Goal: Navigation & Orientation: Find specific page/section

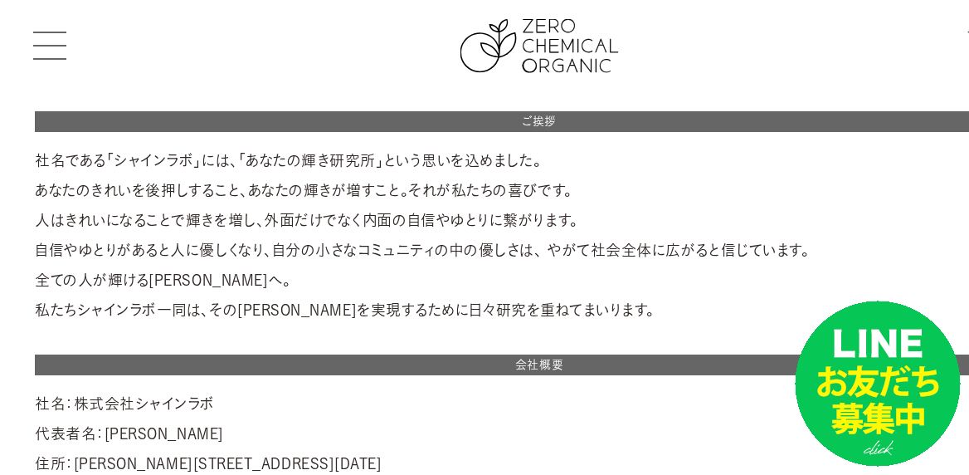
click at [62, 45] on span at bounding box center [49, 46] width 33 height 2
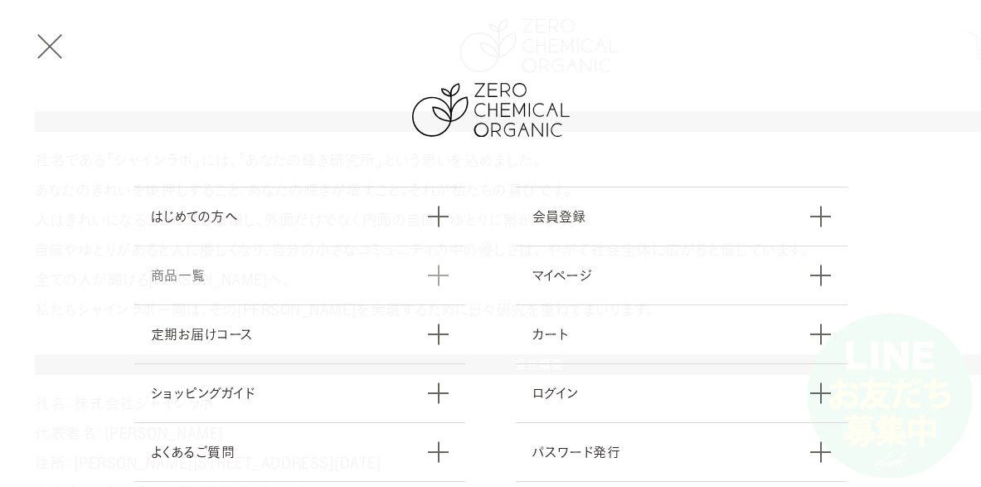
click at [238, 264] on link "商品一覧" at bounding box center [300, 275] width 332 height 59
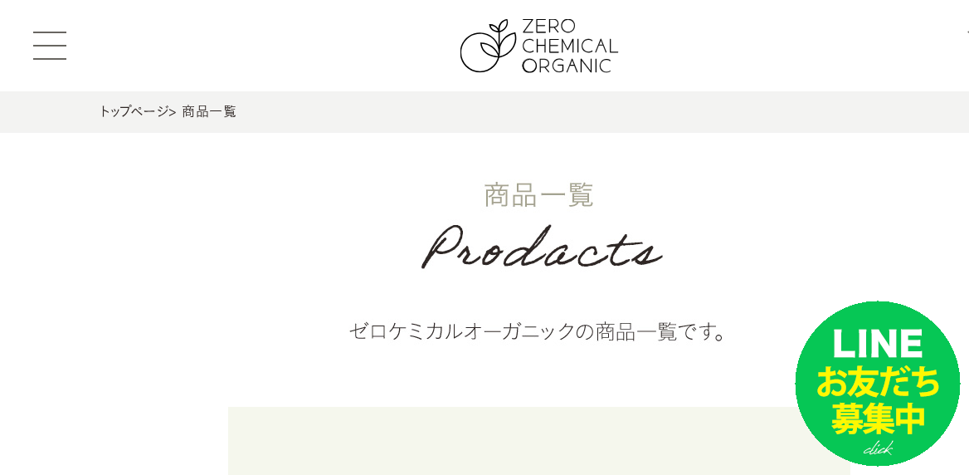
click at [42, 34] on button at bounding box center [49, 46] width 33 height 28
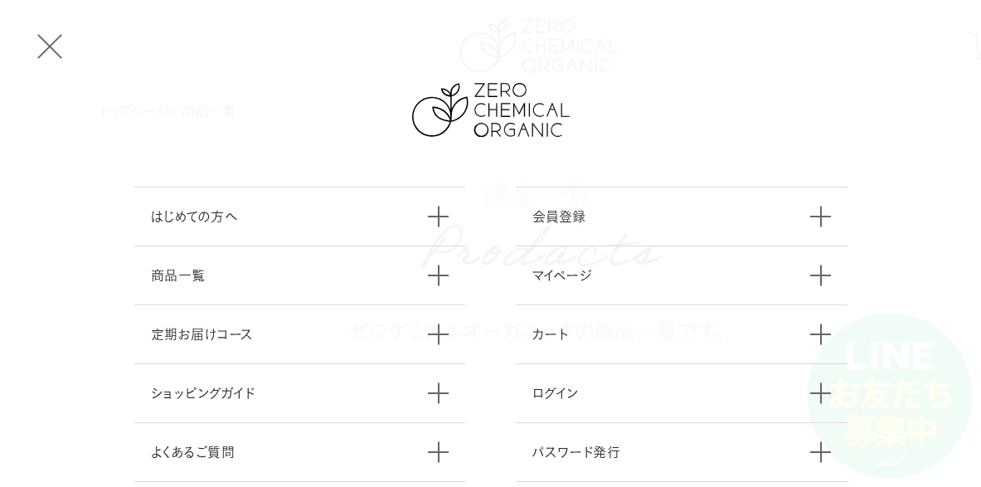
click at [268, 64] on nav "はじめての方へ 商品一覧 定期お届けコース ショッピングガイド よくあるご質問 お問い合わせ 会員登録 マイページ カート ログイン パスワード発行" at bounding box center [490, 320] width 981 height 640
click at [236, 221] on link "はじめての方へ" at bounding box center [300, 216] width 332 height 59
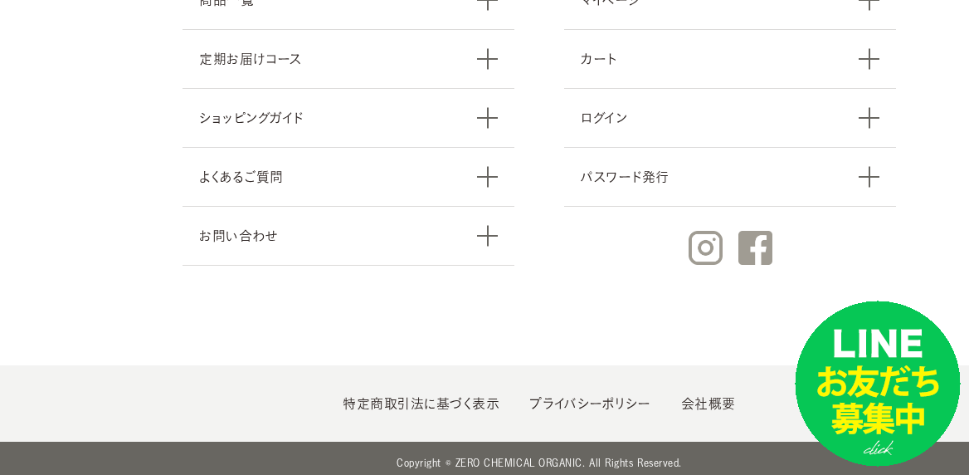
scroll to position [2062, 0]
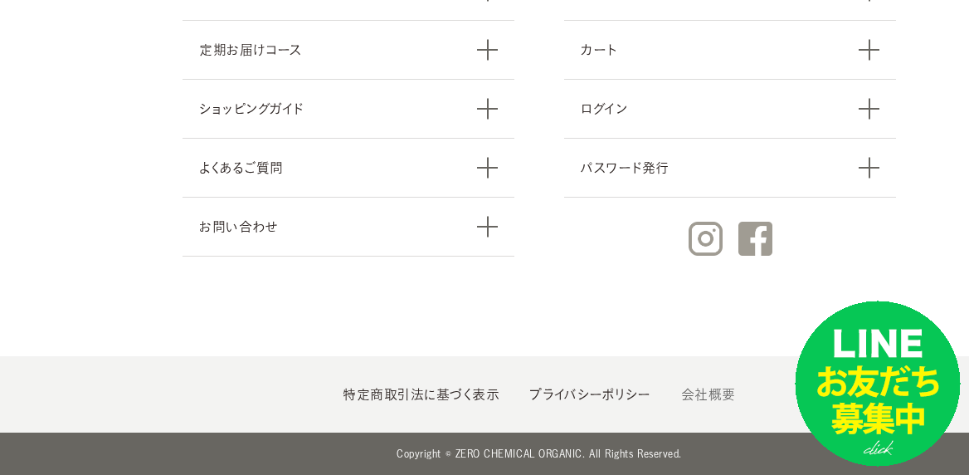
click at [718, 387] on link "会社概要" at bounding box center [708, 393] width 55 height 13
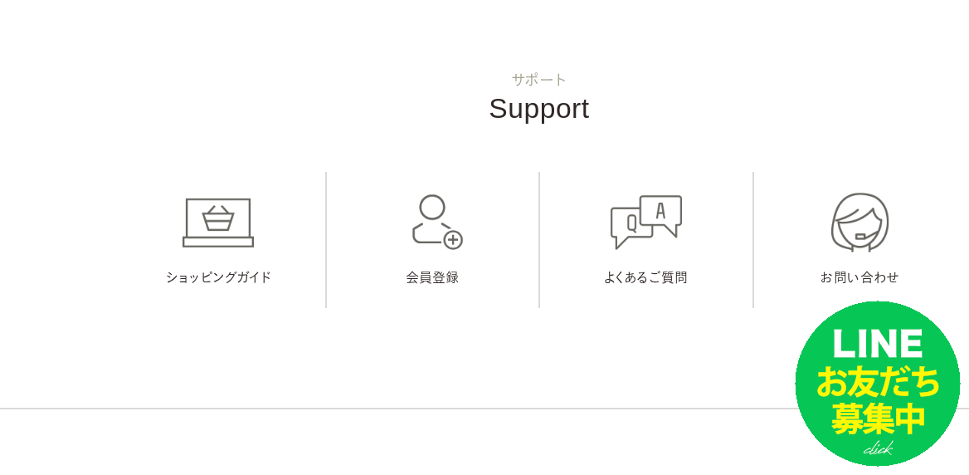
scroll to position [581, 0]
